Goal: Find contact information: Find contact information

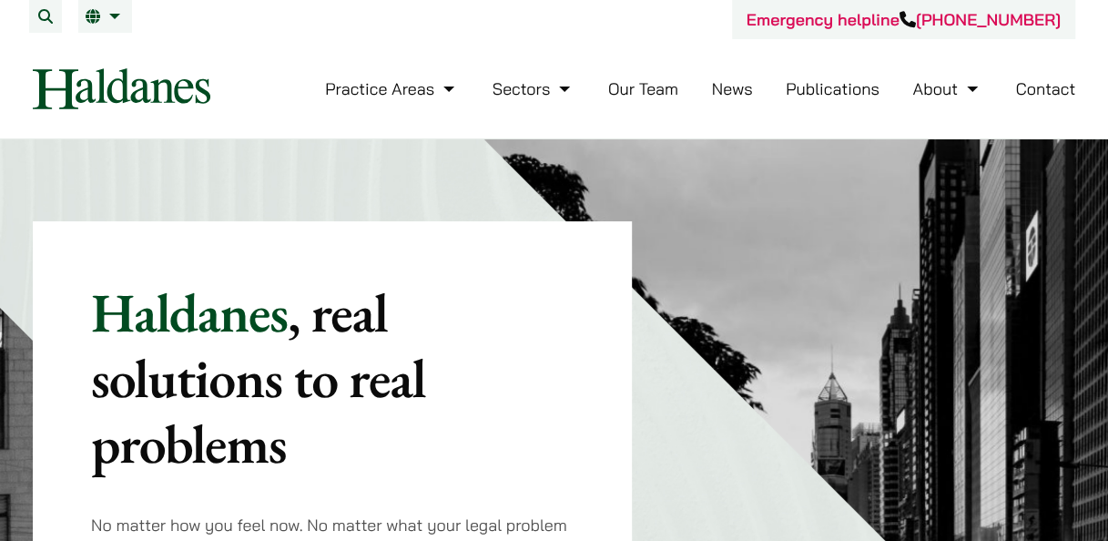
click at [633, 91] on link "Our Team" at bounding box center [643, 88] width 70 height 21
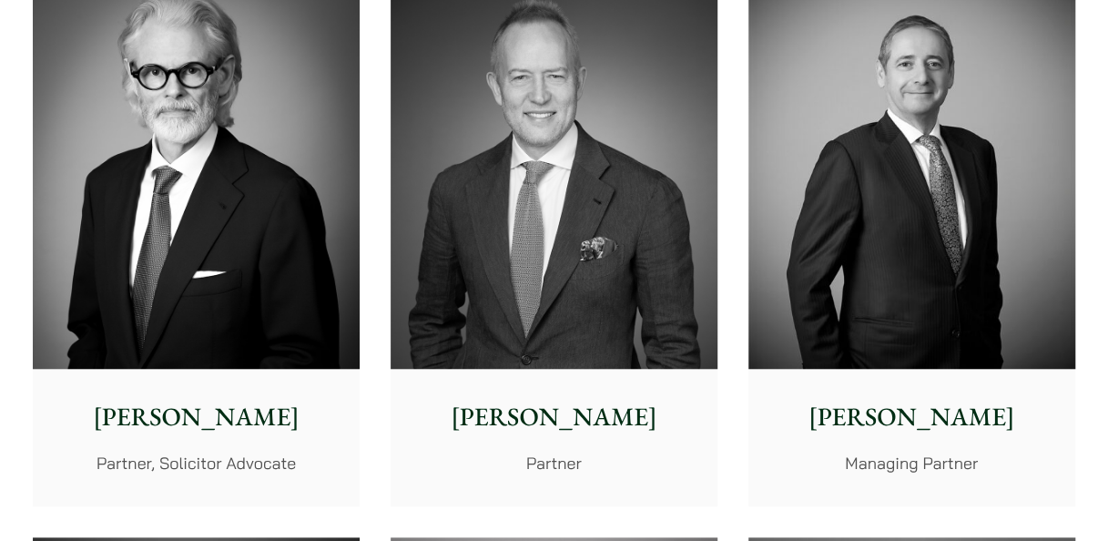
scroll to position [637, 0]
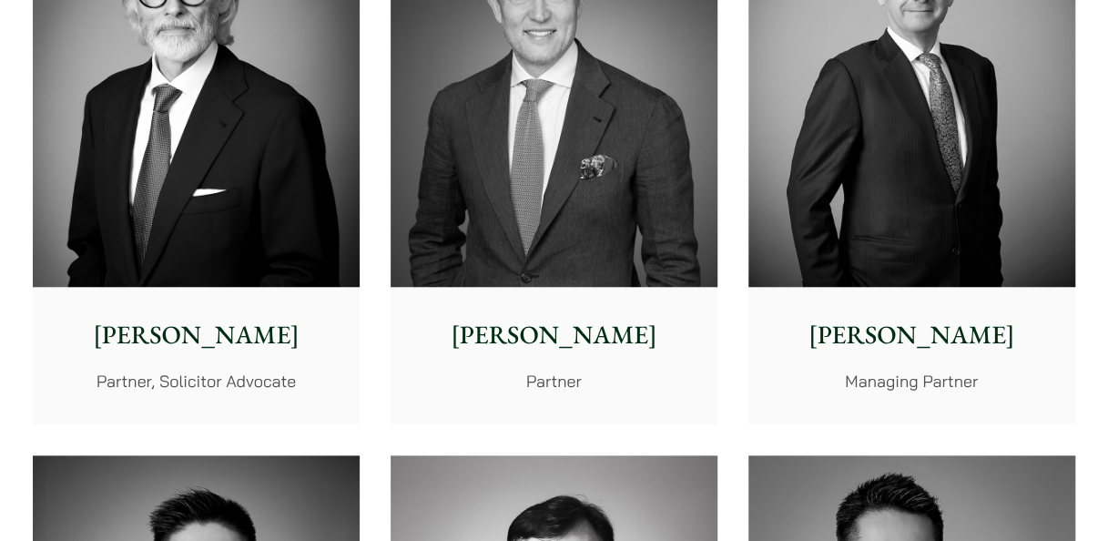
click at [235, 323] on p "[PERSON_NAME]" at bounding box center [196, 335] width 298 height 38
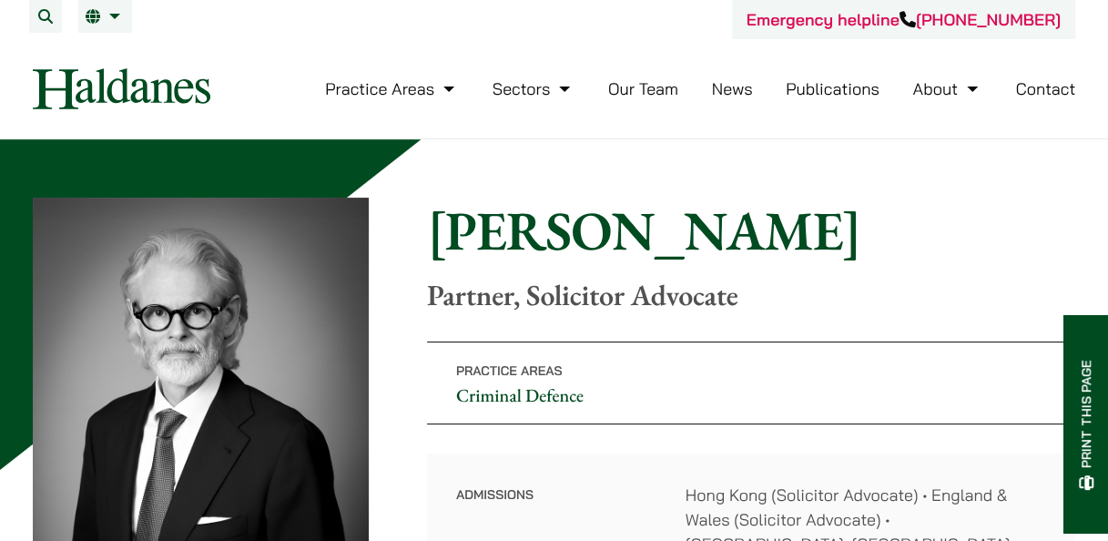
click at [1063, 85] on link "Contact" at bounding box center [1045, 88] width 60 height 21
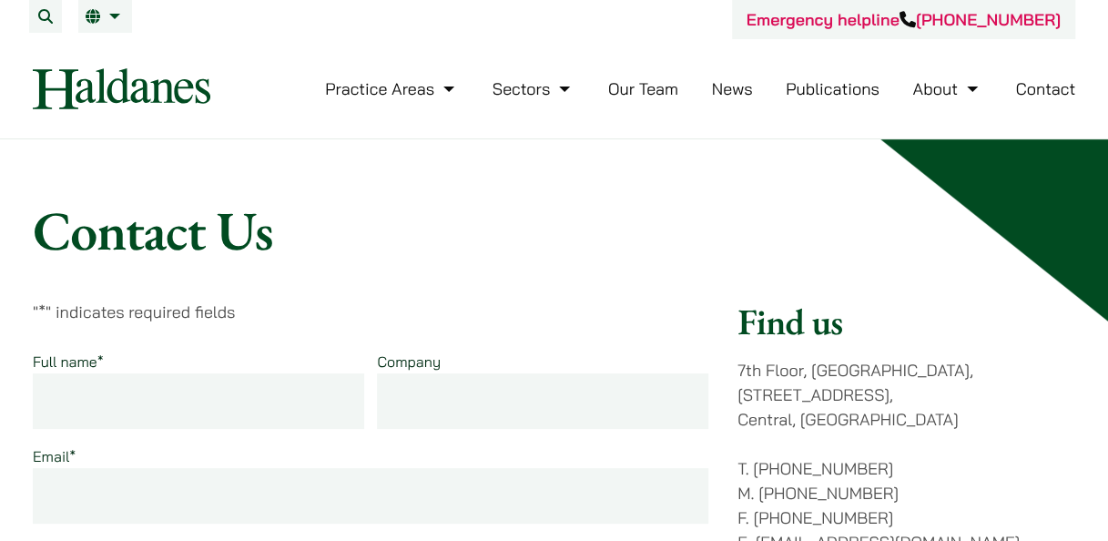
drag, startPoint x: 649, startPoint y: 86, endPoint x: 689, endPoint y: 89, distance: 40.2
click at [649, 86] on link "Our Team" at bounding box center [643, 88] width 70 height 21
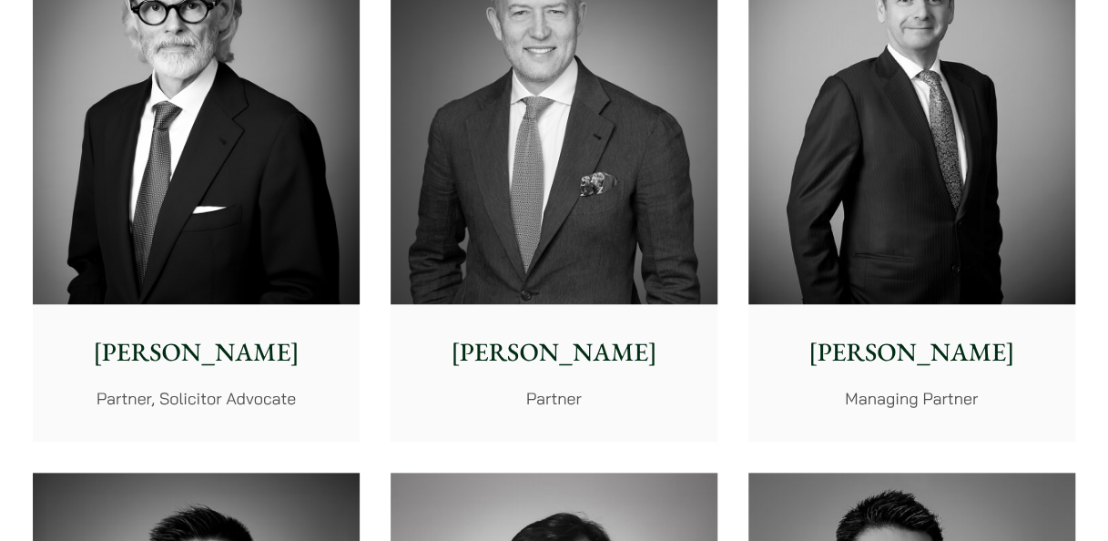
scroll to position [546, 0]
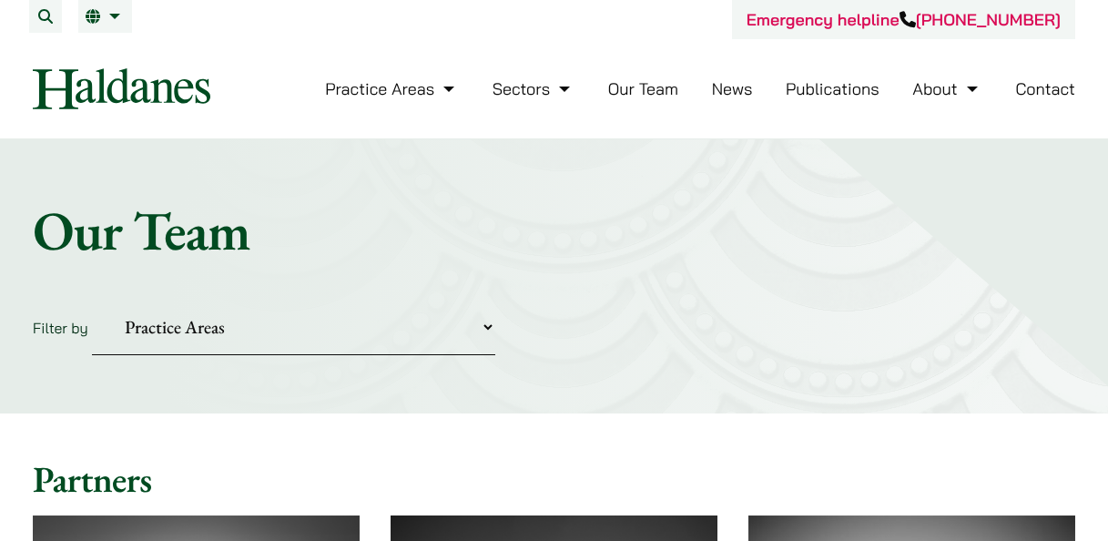
scroll to position [637, 0]
